Goal: Task Accomplishment & Management: Manage account settings

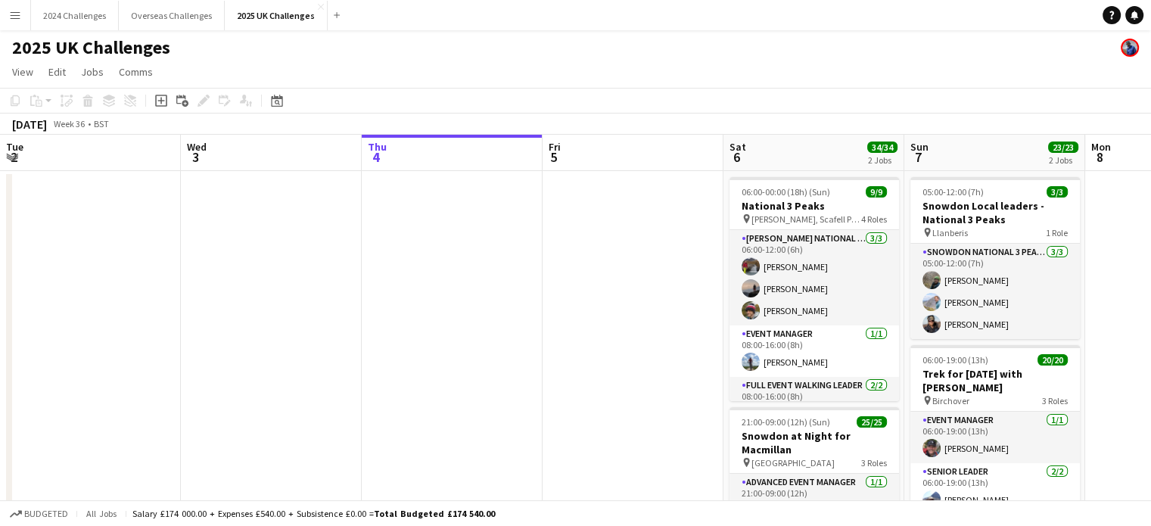
scroll to position [0, 454]
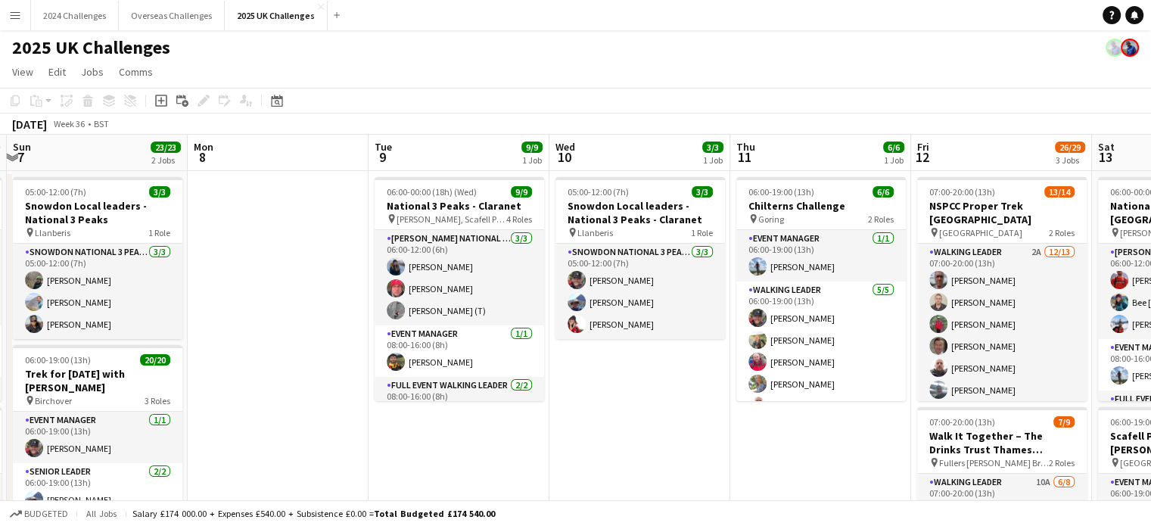
drag, startPoint x: 1072, startPoint y: 437, endPoint x: 628, endPoint y: 435, distance: 444.1
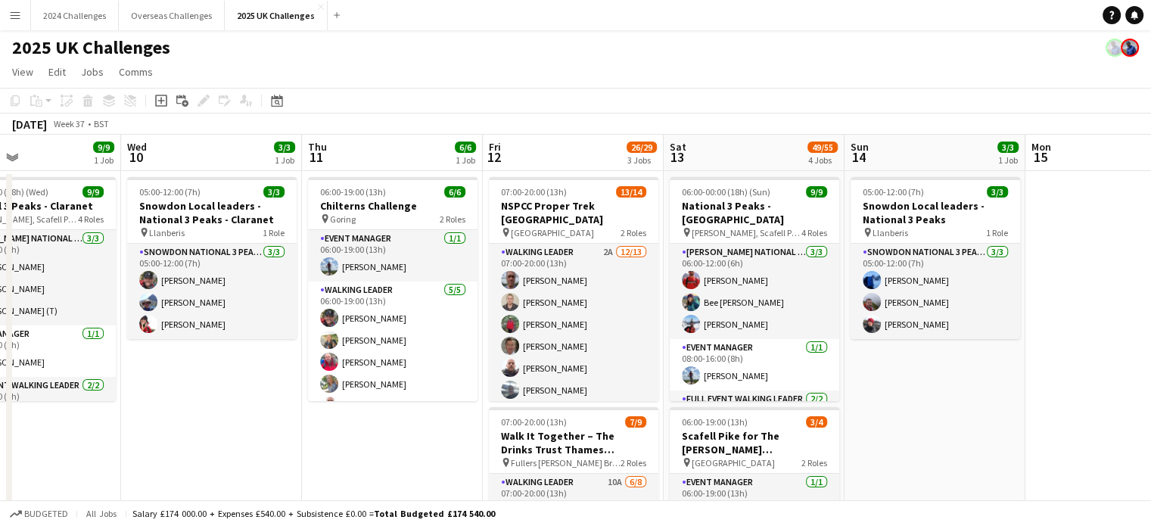
drag, startPoint x: 685, startPoint y: 432, endPoint x: 398, endPoint y: 426, distance: 286.8
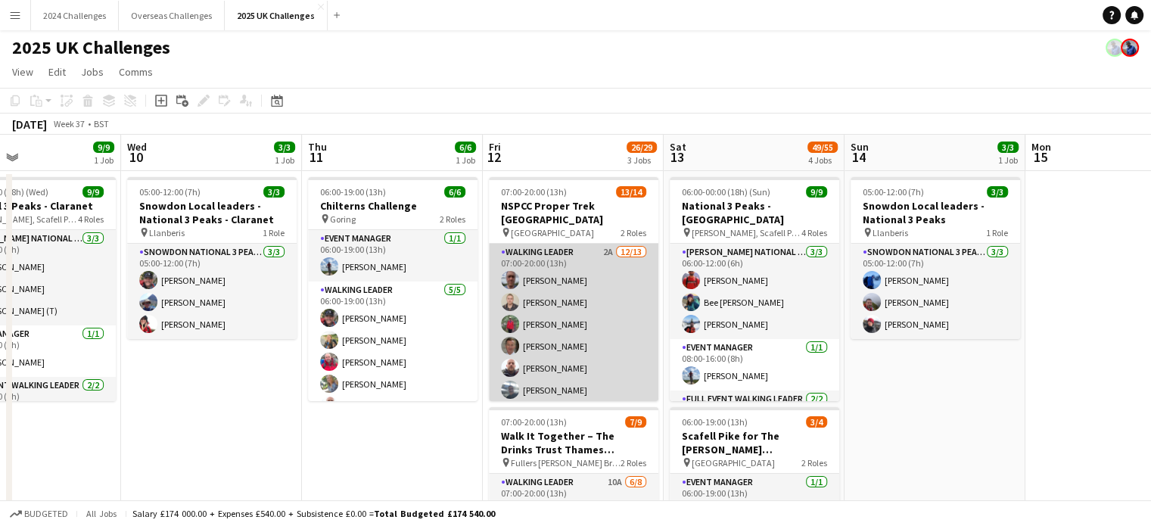
click at [555, 244] on app-card-role "Walking Leader 2A [DATE] 07:00-20:00 (13h) [PERSON_NAME] [PERSON_NAME] [PERSON_…" at bounding box center [573, 401] width 169 height 315
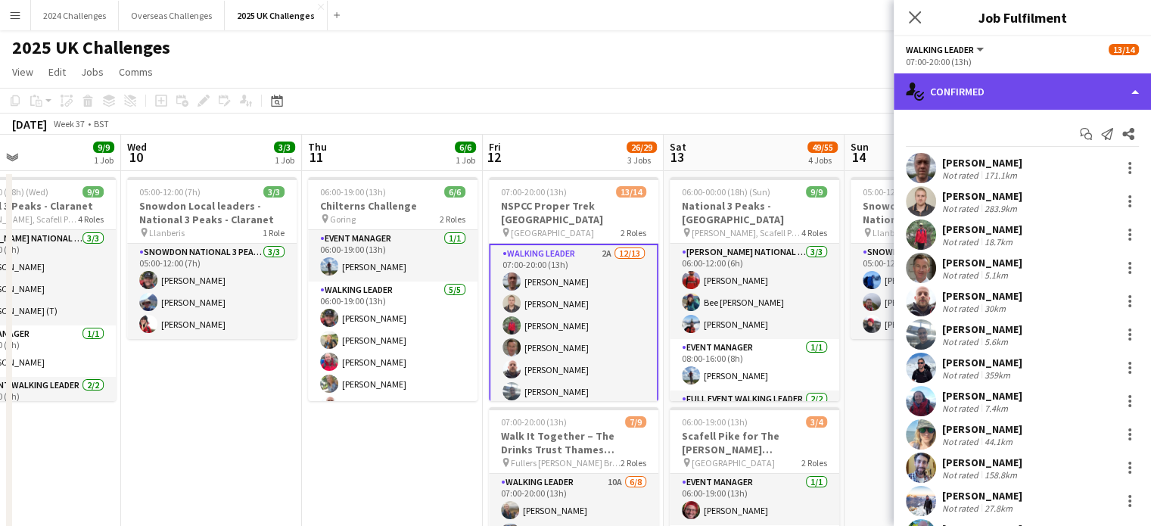
click at [1050, 84] on div "single-neutral-actions-check-2 Confirmed" at bounding box center [1021, 91] width 257 height 36
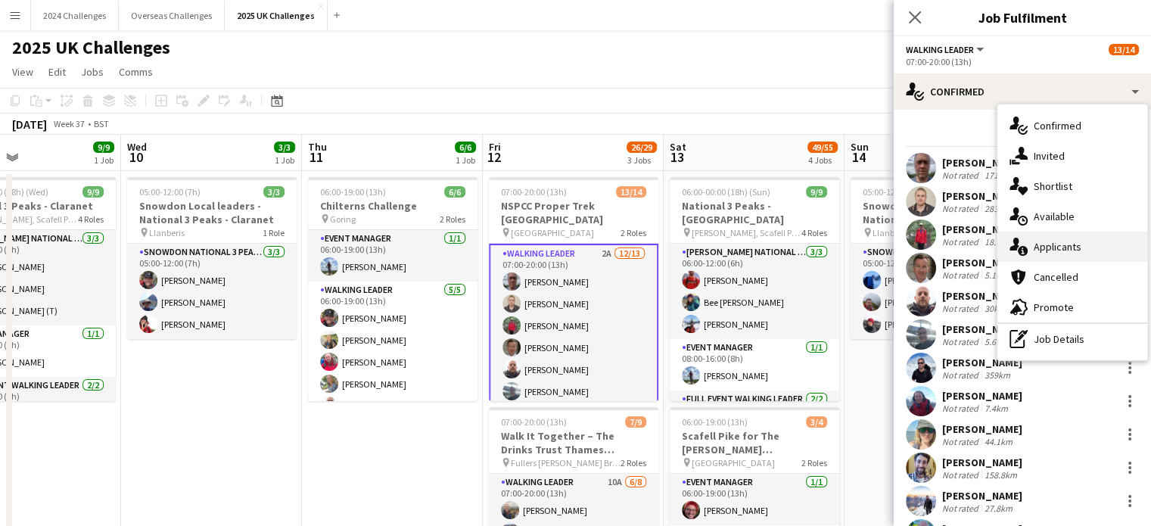
click at [1071, 250] on span "Applicants" at bounding box center [1057, 247] width 48 height 14
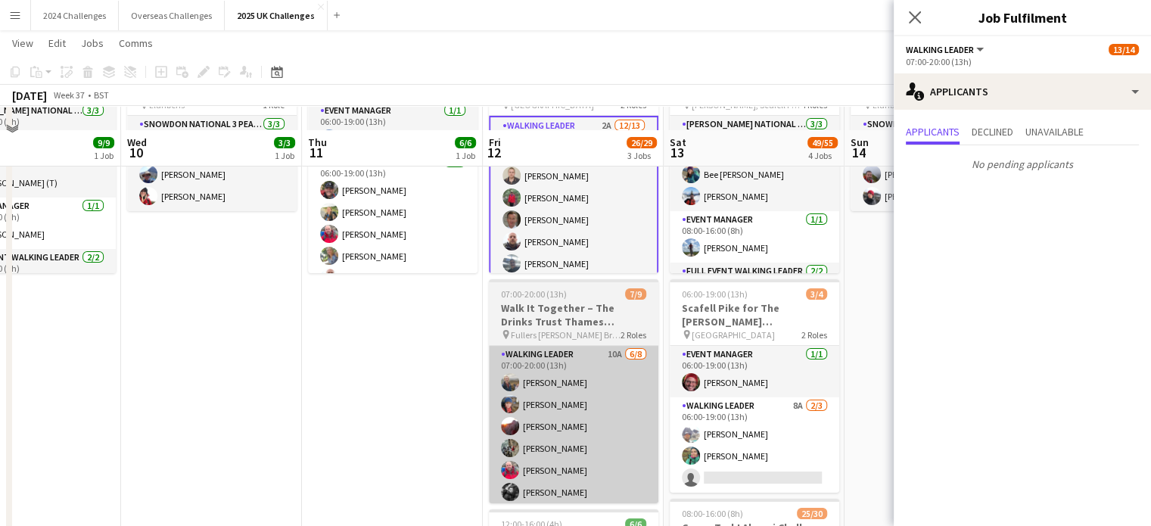
scroll to position [151, 0]
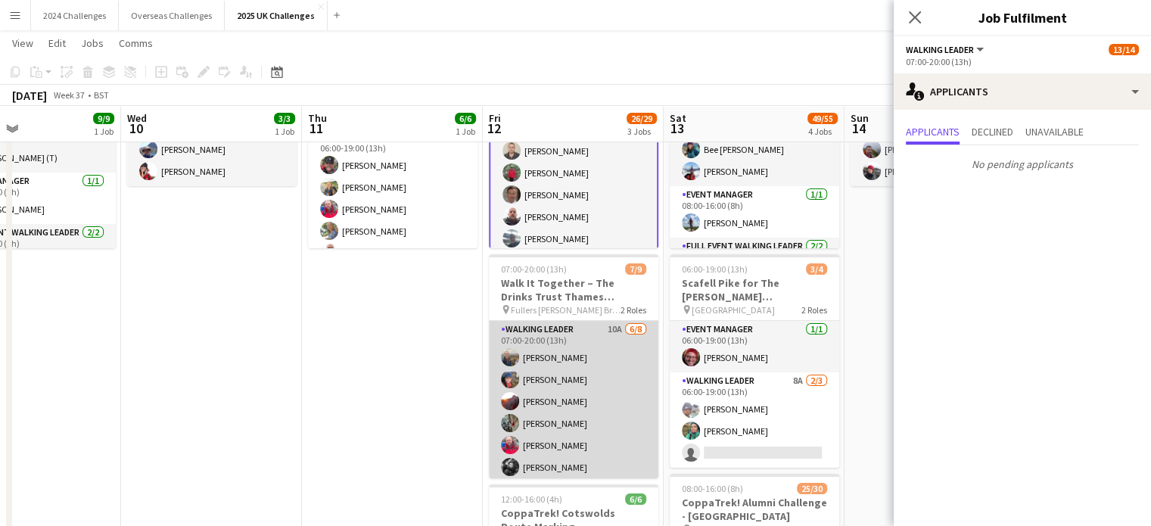
click at [536, 328] on app-card-role "Walking Leader 10A [DATE] 07:00-20:00 (13h) [PERSON_NAME] [PERSON_NAME] [PERSON…" at bounding box center [573, 423] width 169 height 205
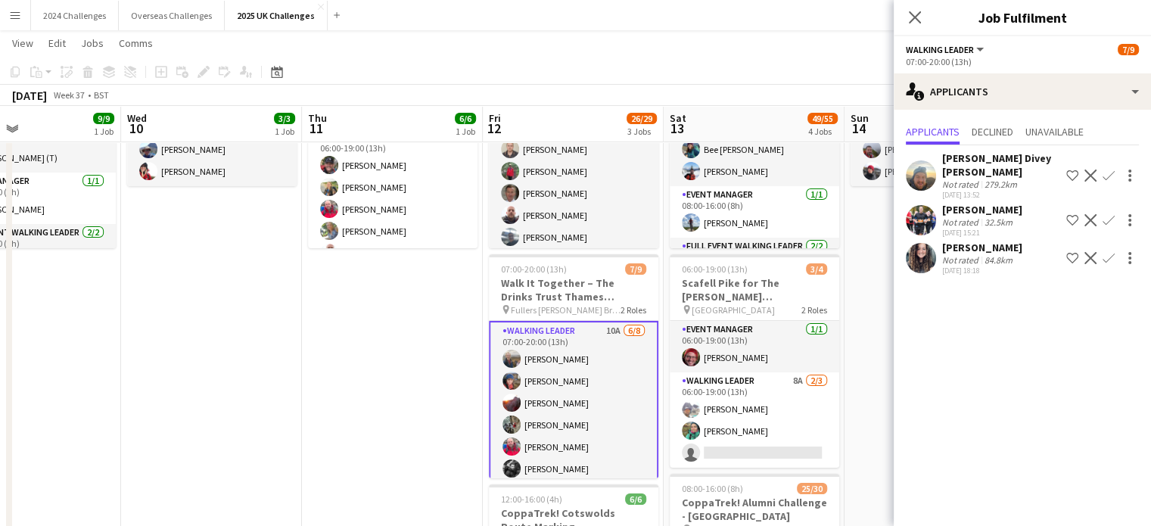
click at [988, 216] on div "32.5km" at bounding box center [998, 221] width 34 height 11
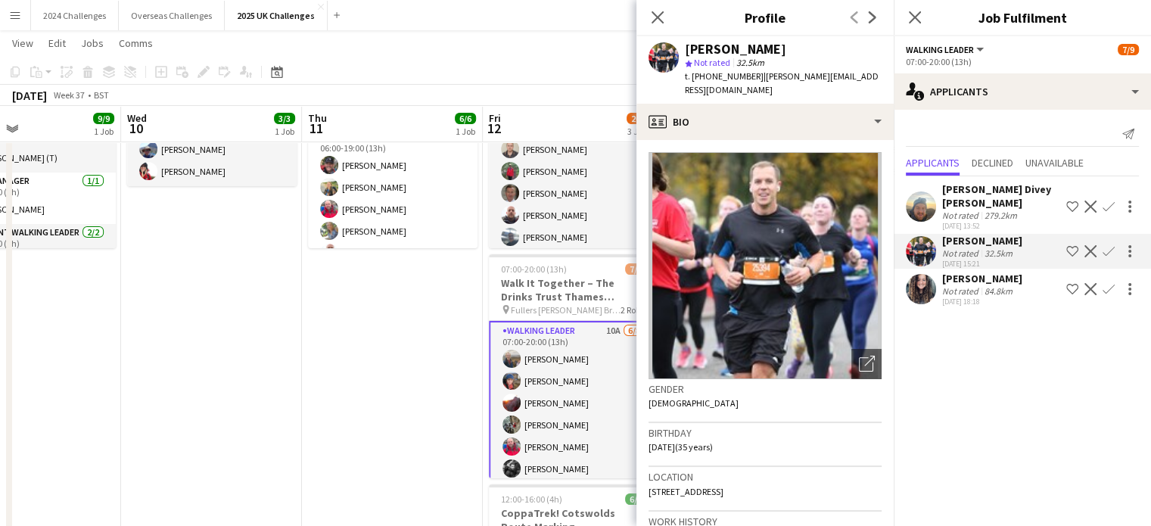
drag, startPoint x: 755, startPoint y: 75, endPoint x: 705, endPoint y: 79, distance: 50.1
click at [705, 79] on span "t. [PHONE_NUMBER]" at bounding box center [724, 75] width 79 height 11
copy span "07500867555"
drag, startPoint x: 868, startPoint y: 75, endPoint x: 763, endPoint y: 73, distance: 104.4
click at [763, 73] on div "[PERSON_NAME] star Not rated 32.5km t. [PHONE_NUMBER] | [PERSON_NAME][EMAIL_ADD…" at bounding box center [764, 69] width 257 height 67
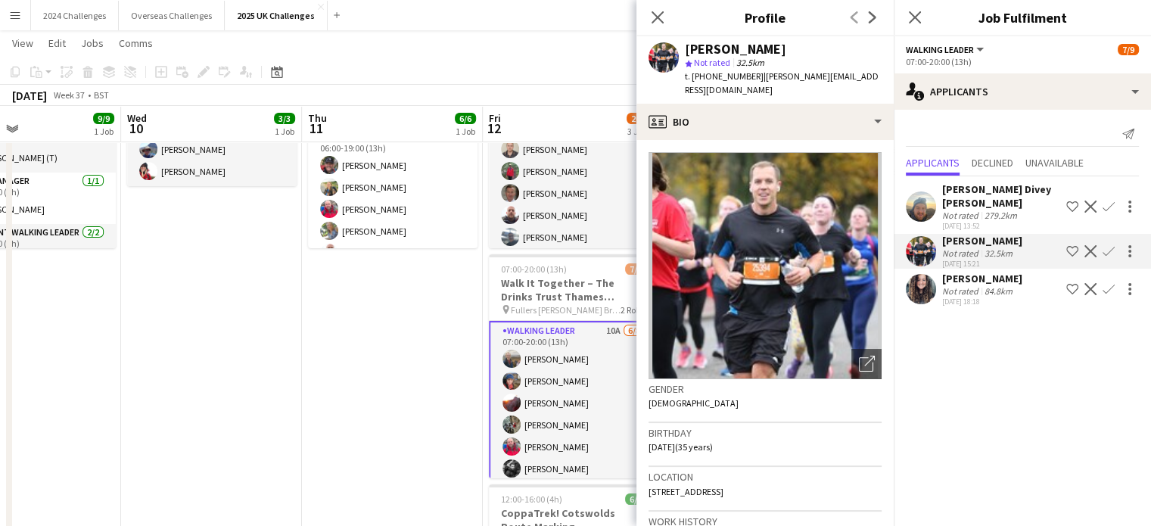
click at [597, 45] on app-page-menu "View Day view expanded Day view collapsed Month view Date picker Jump to [DATE]…" at bounding box center [575, 44] width 1151 height 29
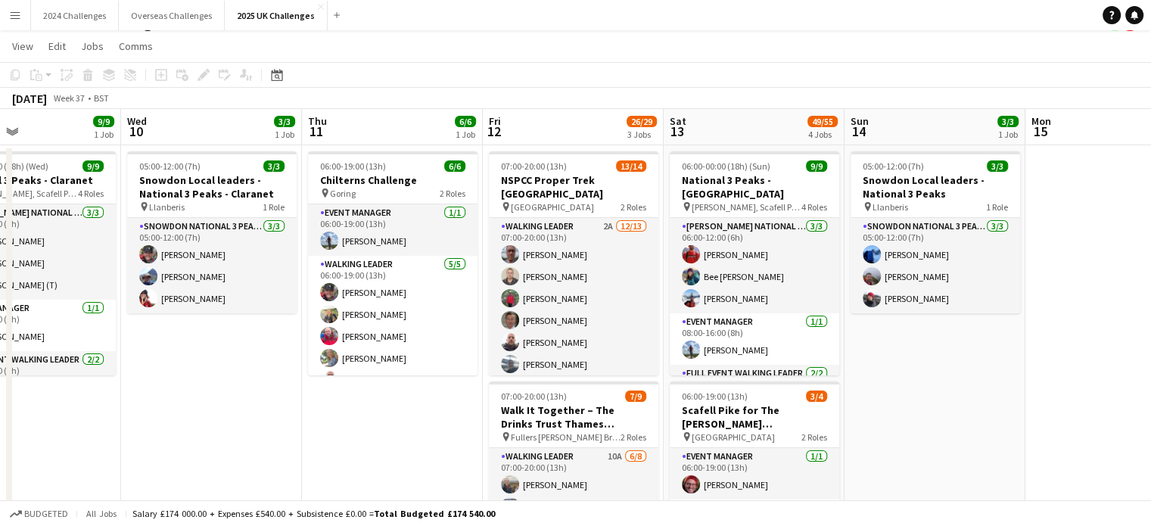
scroll to position [0, 0]
